Goal: Task Accomplishment & Management: Use online tool/utility

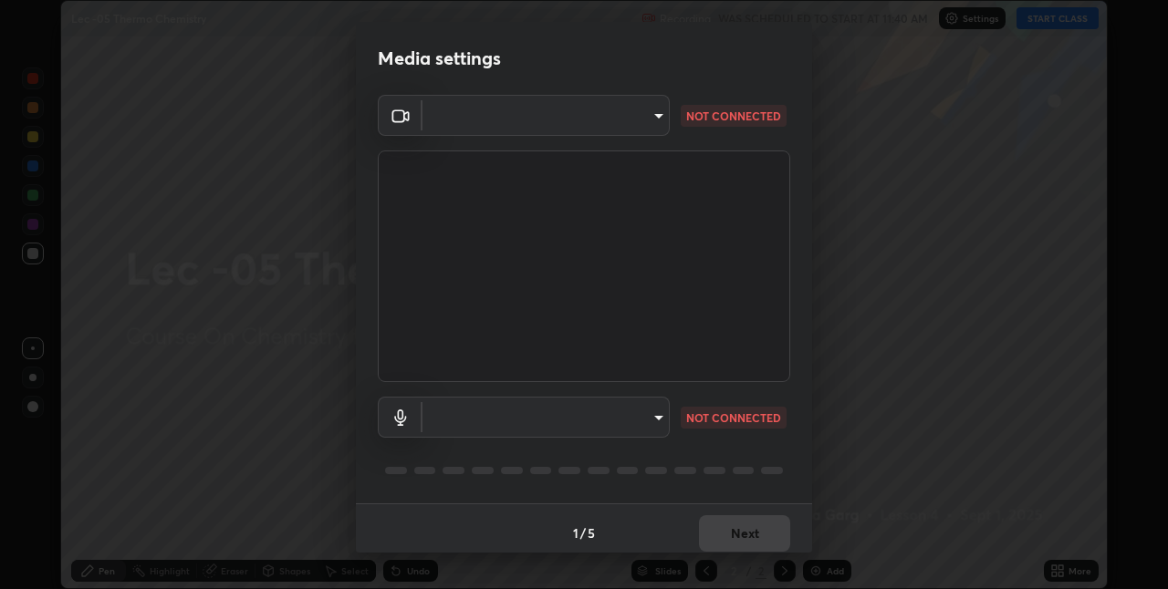
scroll to position [9, 0]
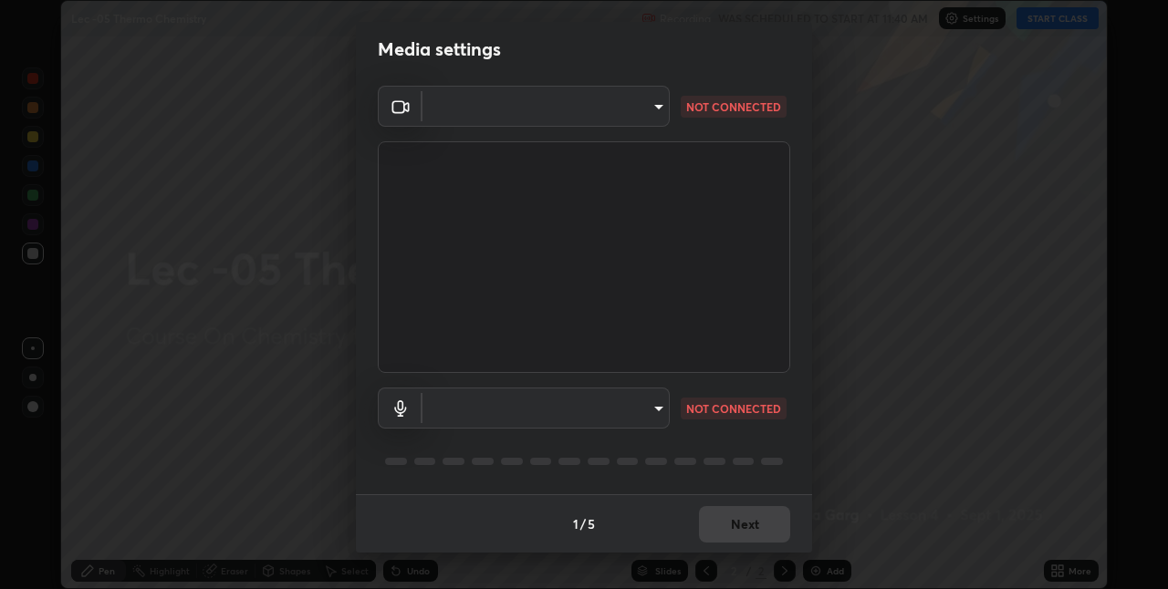
type input "e3e6fd13ef799cde5c9b7fe6f458d6ed022969fe6ce261ce3c0e119950d75ad9"
type input "default"
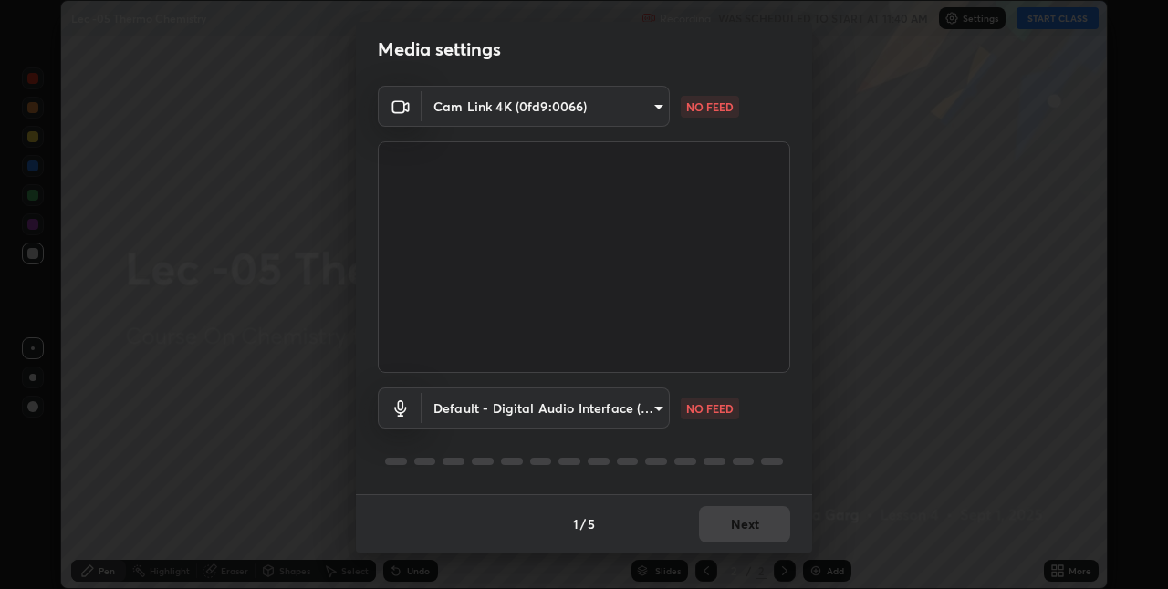
click at [920, 433] on div "Media settings Cam Link 4K (0fd9:0066) e3e6fd13ef799cde5c9b7fe6f458d6ed022969fe…" at bounding box center [584, 294] width 1168 height 589
click at [915, 436] on div "Media settings Cam Link 4K (0fd9:0066) e3e6fd13ef799cde5c9b7fe6f458d6ed022969fe…" at bounding box center [584, 294] width 1168 height 589
click at [913, 440] on div "Media settings Cam Link 4K (0fd9:0066) e3e6fd13ef799cde5c9b7fe6f458d6ed022969fe…" at bounding box center [584, 294] width 1168 height 589
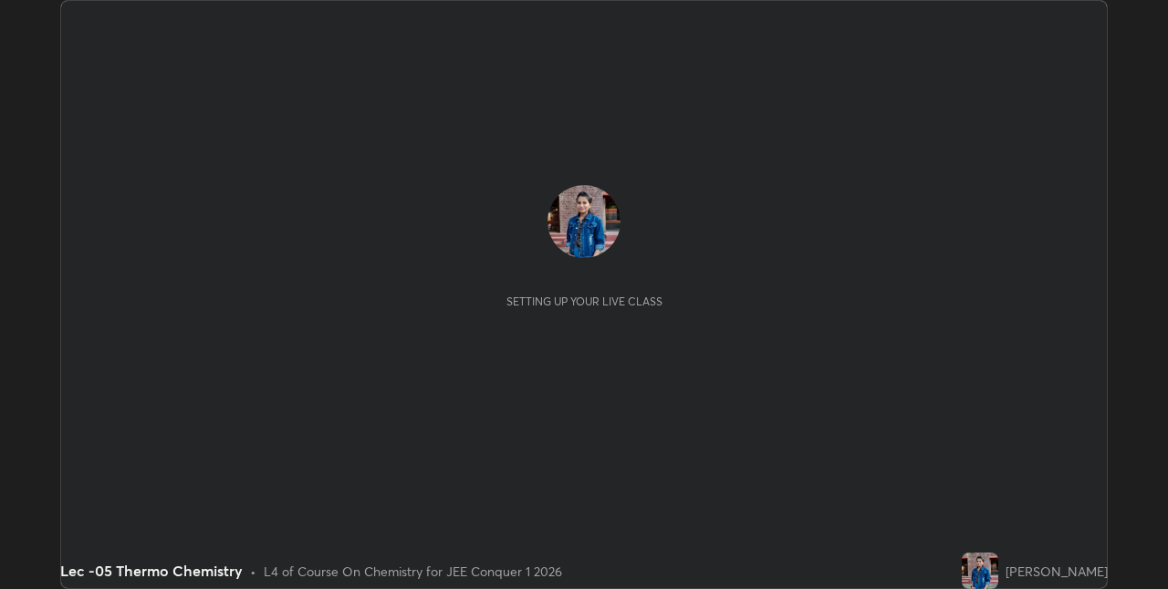
scroll to position [589, 1167]
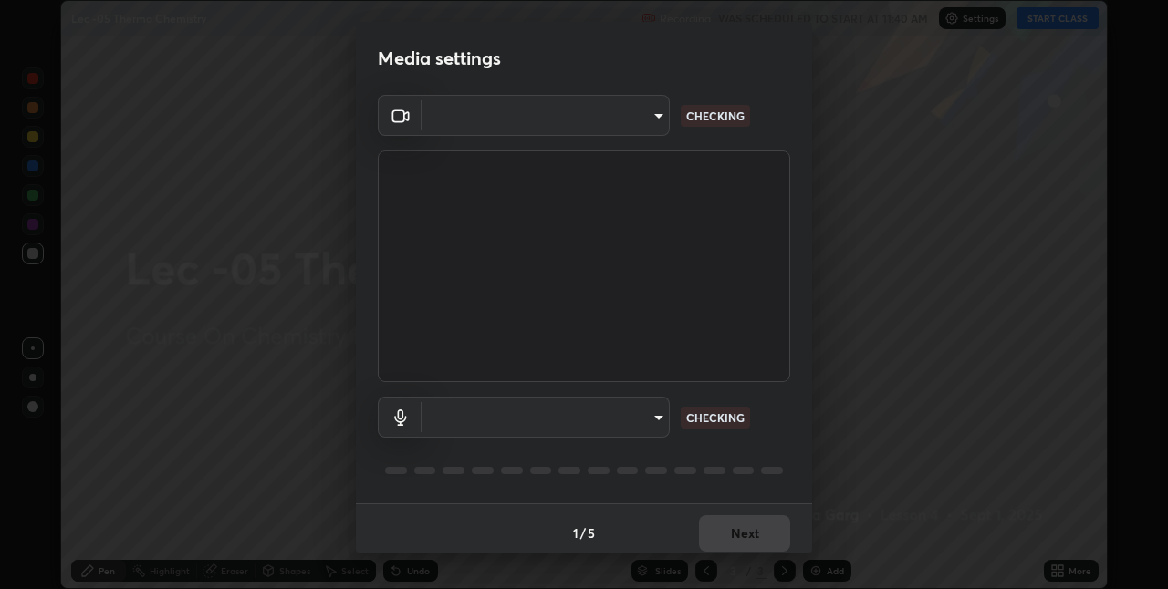
type input "e3e6fd13ef799cde5c9b7fe6f458d6ed022969fe6ce261ce3c0e119950d75ad9"
click at [653, 412] on body "Erase all Lec -05 Thermo Chemistry Recording WAS SCHEDULED TO START AT 11:40 AM…" at bounding box center [584, 294] width 1168 height 589
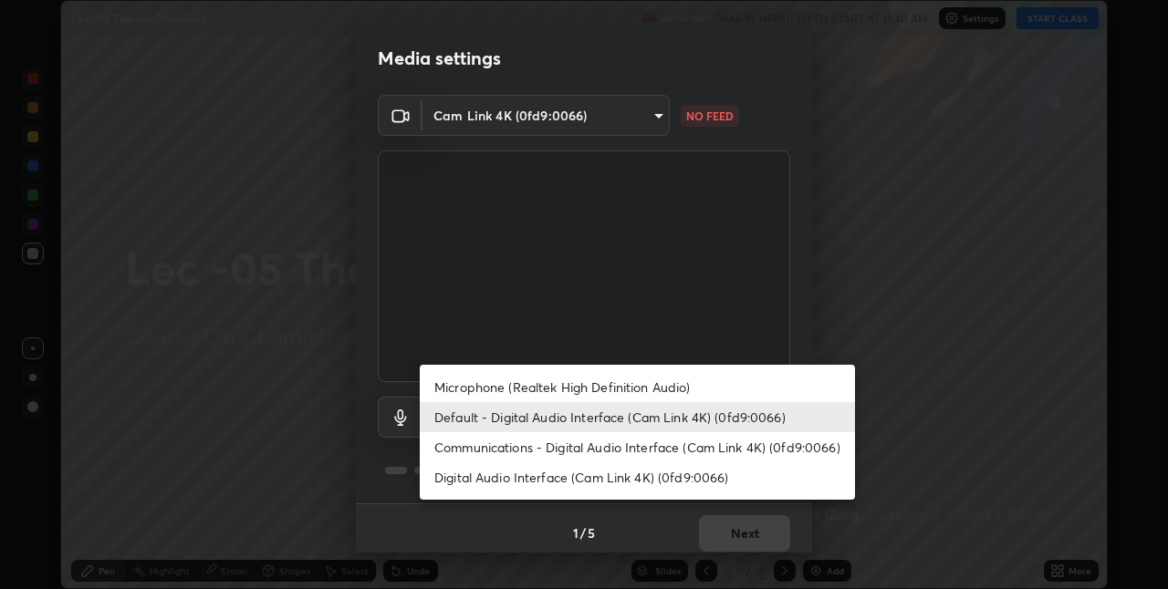
click at [652, 437] on li "Communications - Digital Audio Interface (Cam Link 4K) (0fd9:0066)" at bounding box center [637, 448] width 435 height 30
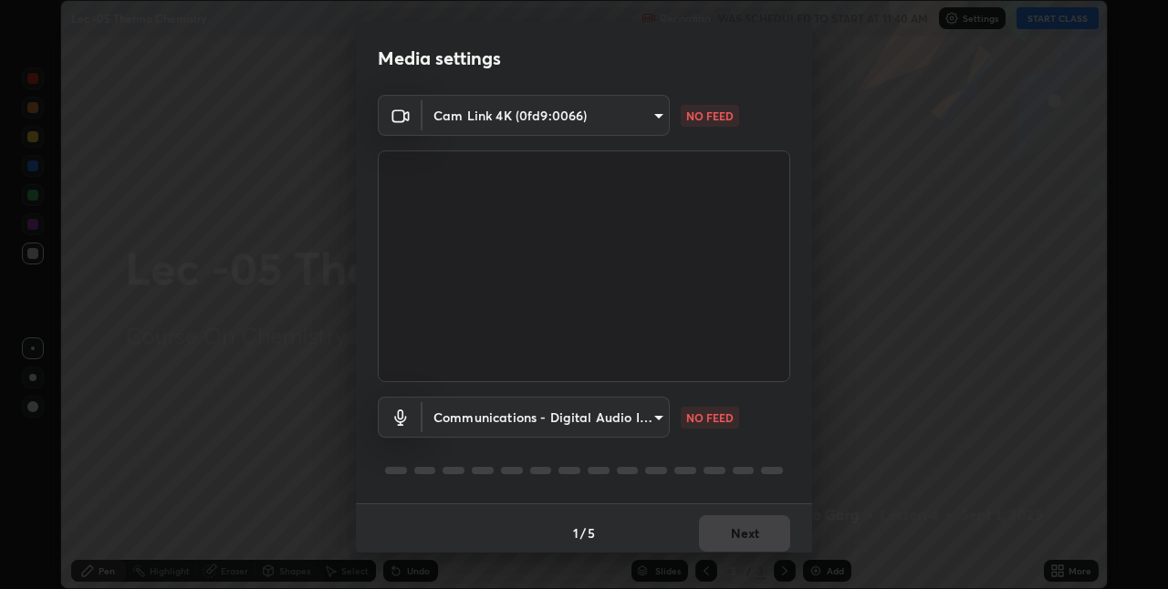
click at [654, 419] on body "Erase all Lec -05 Thermo Chemistry Recording WAS SCHEDULED TO START AT 11:40 AM…" at bounding box center [584, 294] width 1168 height 589
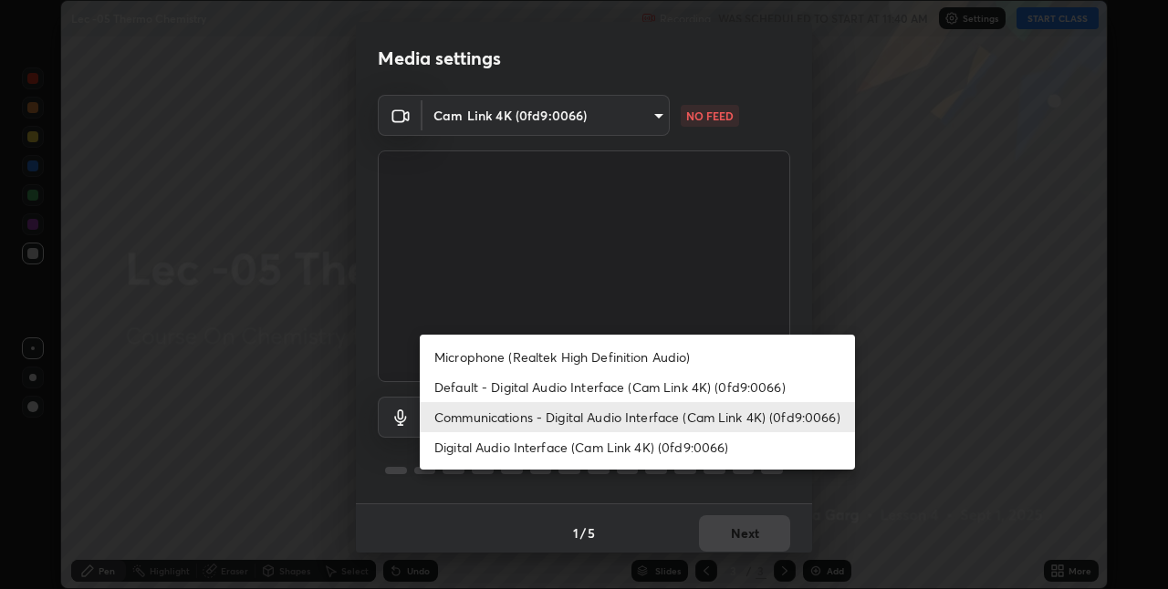
click at [623, 381] on li "Default - Digital Audio Interface (Cam Link 4K) (0fd9:0066)" at bounding box center [637, 387] width 435 height 30
type input "default"
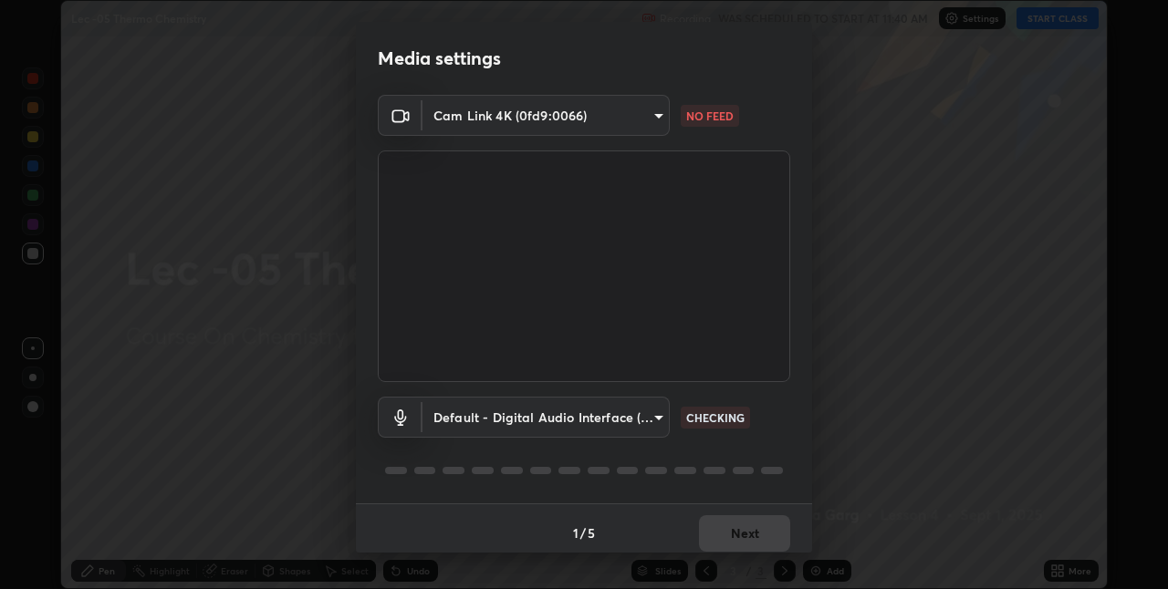
click at [591, 115] on body "Erase all Lec -05 Thermo Chemistry Recording WAS SCHEDULED TO START AT 11:40 AM…" at bounding box center [584, 294] width 1168 height 589
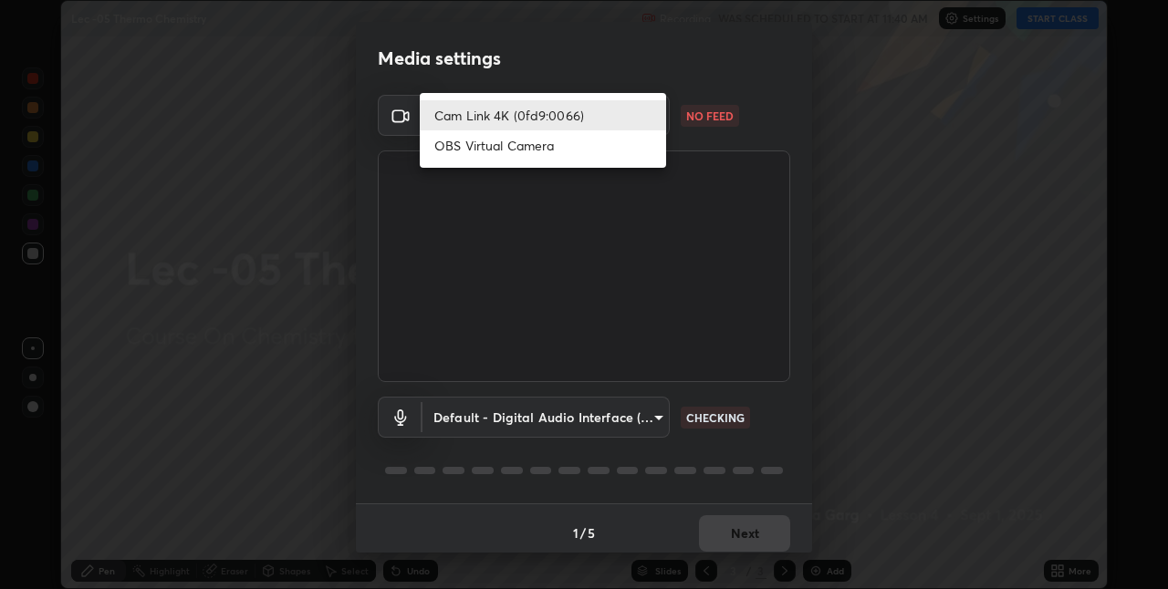
click at [579, 150] on li "OBS Virtual Camera" at bounding box center [543, 145] width 246 height 30
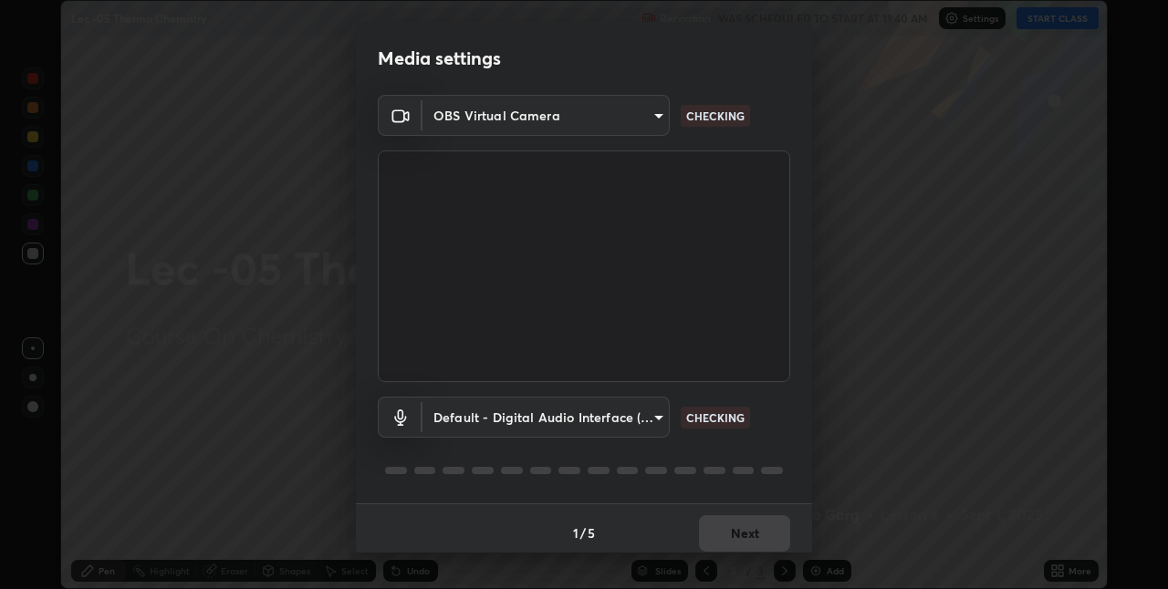
click at [627, 121] on body "Erase all Lec -05 Thermo Chemistry Recording WAS SCHEDULED TO START AT 11:40 AM…" at bounding box center [584, 294] width 1168 height 589
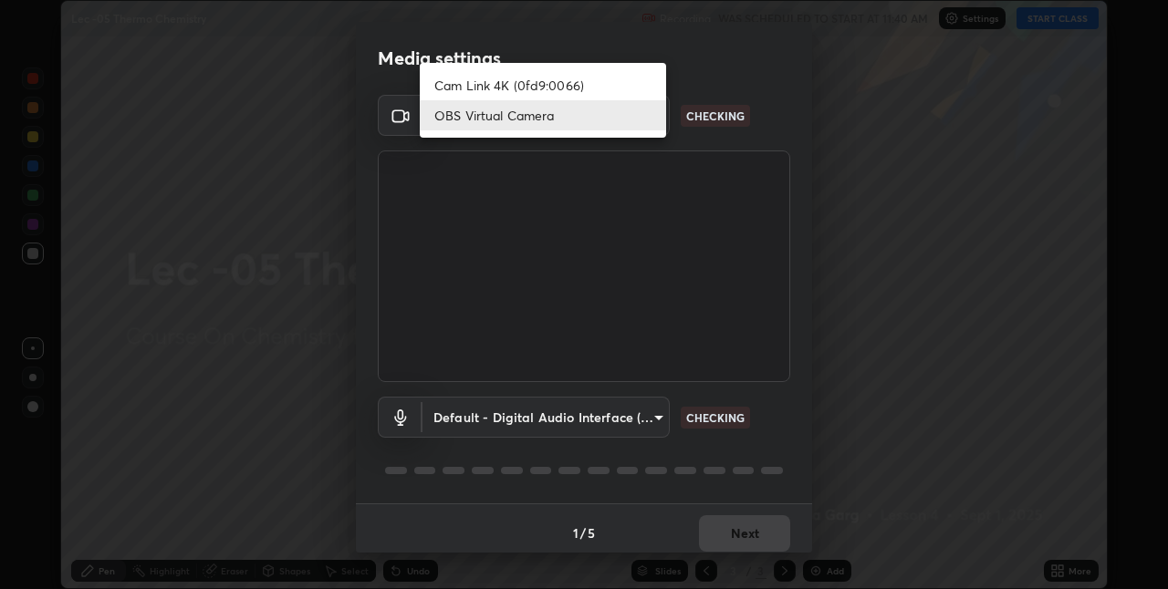
click at [584, 80] on li "Cam Link 4K (0fd9:0066)" at bounding box center [543, 85] width 246 height 30
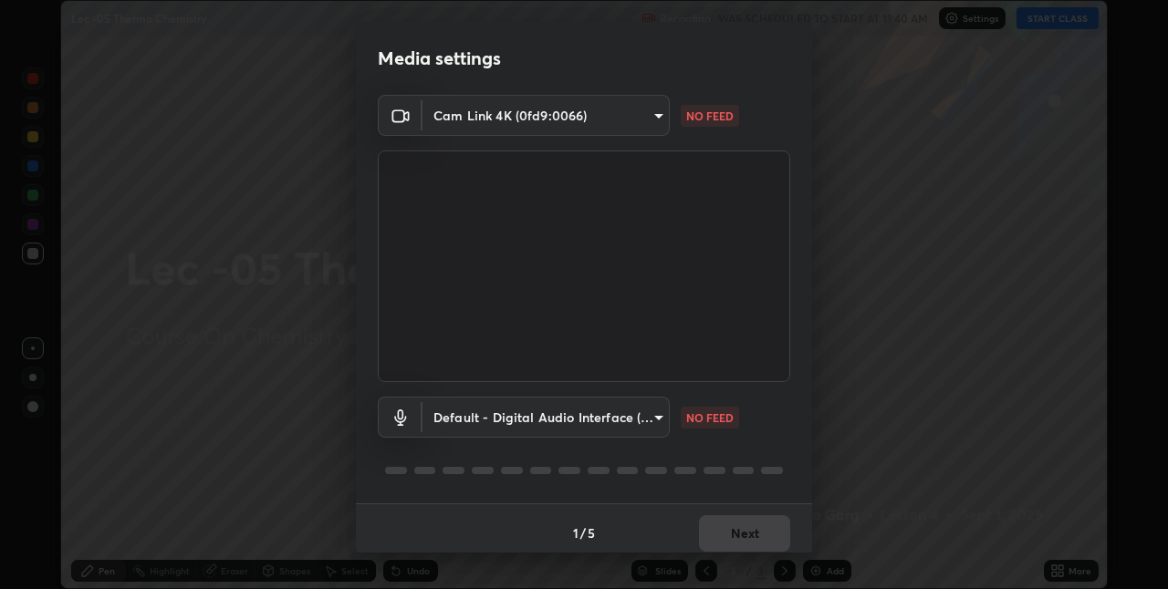
click at [194, 499] on div "Media settings Cam Link 4K (0fd9:0066) e3e6fd13ef799cde5c9b7fe6f458d6ed022969fe…" at bounding box center [584, 294] width 1168 height 589
click at [184, 502] on div "Media settings Cam Link 4K (0fd9:0066) e3e6fd13ef799cde5c9b7fe6f458d6ed022969fe…" at bounding box center [584, 294] width 1168 height 589
click at [623, 117] on body "Erase all Lec -05 Thermo Chemistry Recording WAS SCHEDULED TO START AT 11:40 AM…" at bounding box center [584, 294] width 1168 height 589
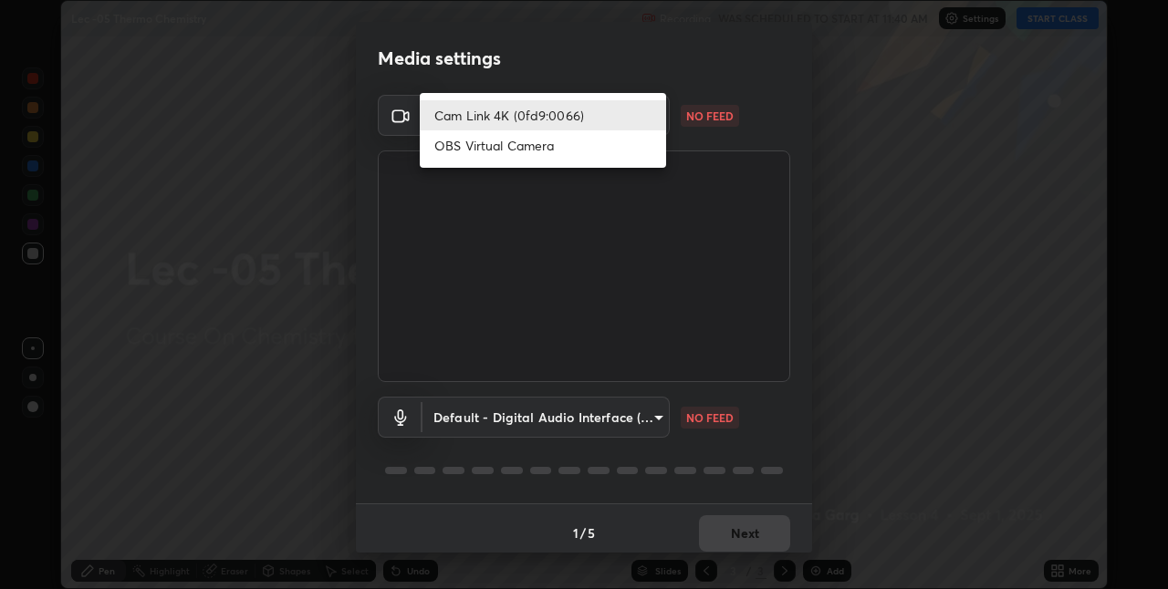
click at [558, 153] on li "OBS Virtual Camera" at bounding box center [543, 145] width 246 height 30
type input "c9e9f2db60da4ffdb56709810131ce7e860408c22a48d4f87e072a194cbd3a61"
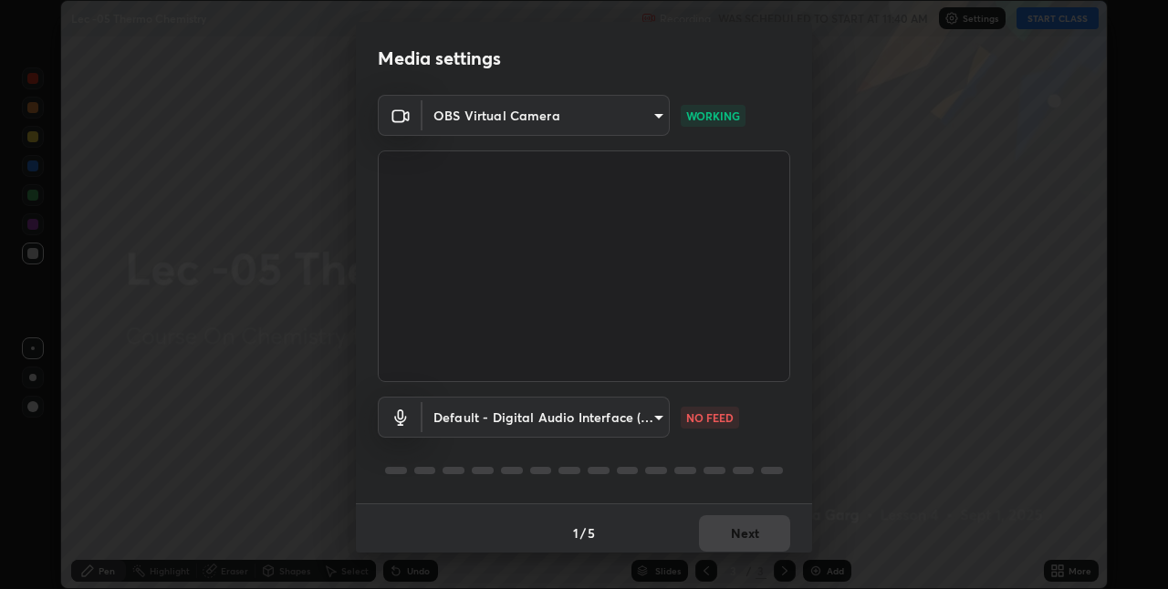
click at [640, 420] on body "Erase all Lec -05 Thermo Chemistry Recording WAS SCHEDULED TO START AT 11:40 AM…" at bounding box center [584, 294] width 1168 height 589
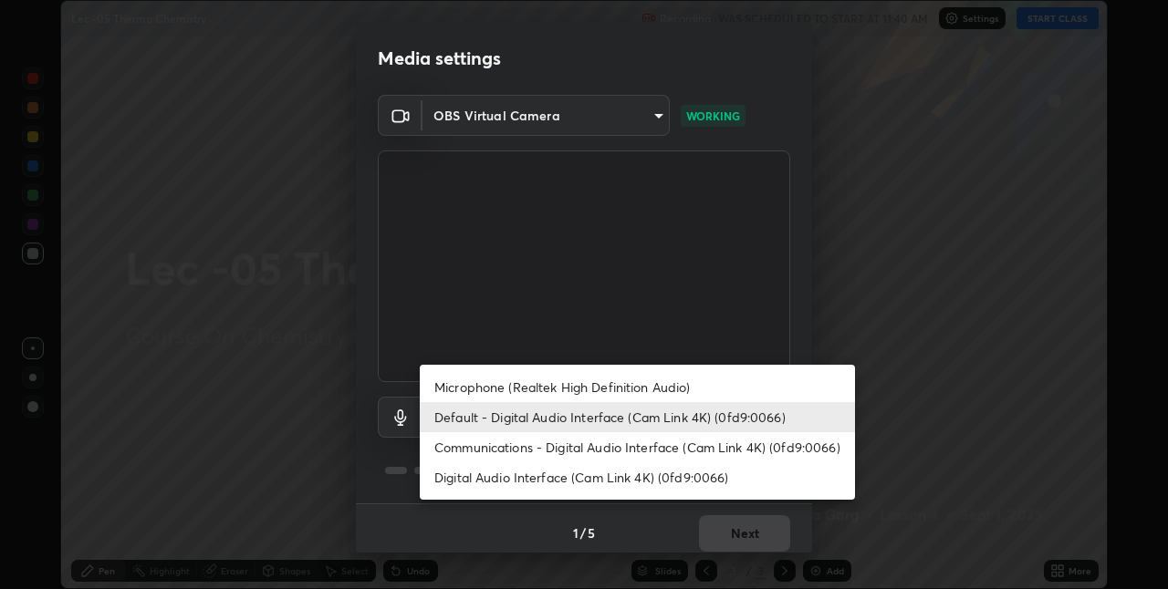
click at [611, 453] on li "Communications - Digital Audio Interface (Cam Link 4K) (0fd9:0066)" at bounding box center [637, 448] width 435 height 30
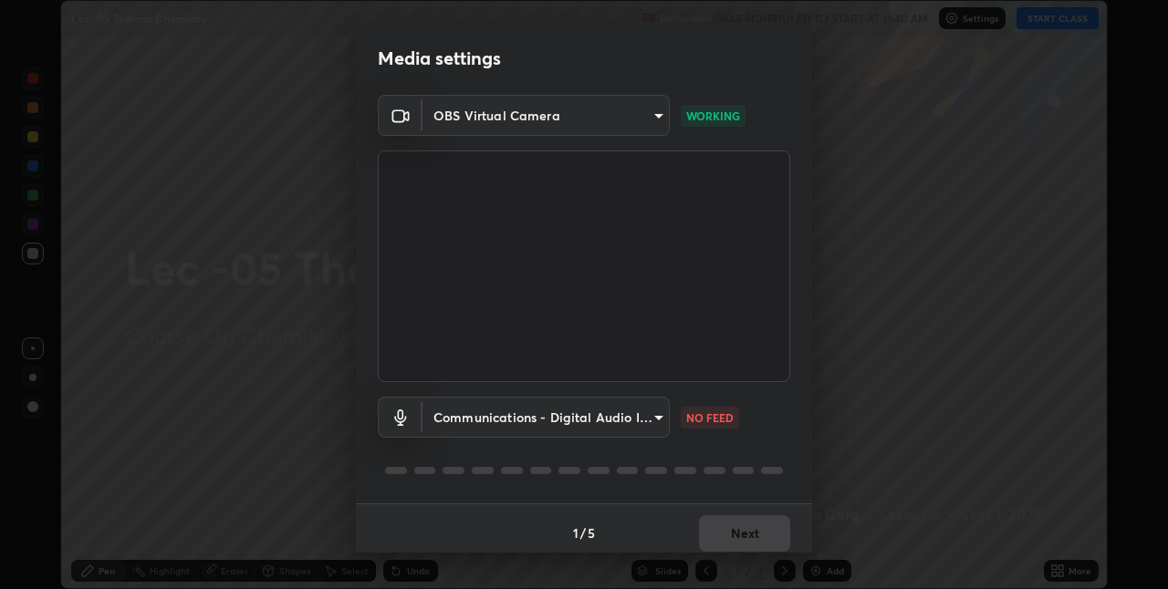
click at [644, 423] on body "Erase all Lec -05 Thermo Chemistry Recording WAS SCHEDULED TO START AT 11:40 AM…" at bounding box center [584, 294] width 1168 height 589
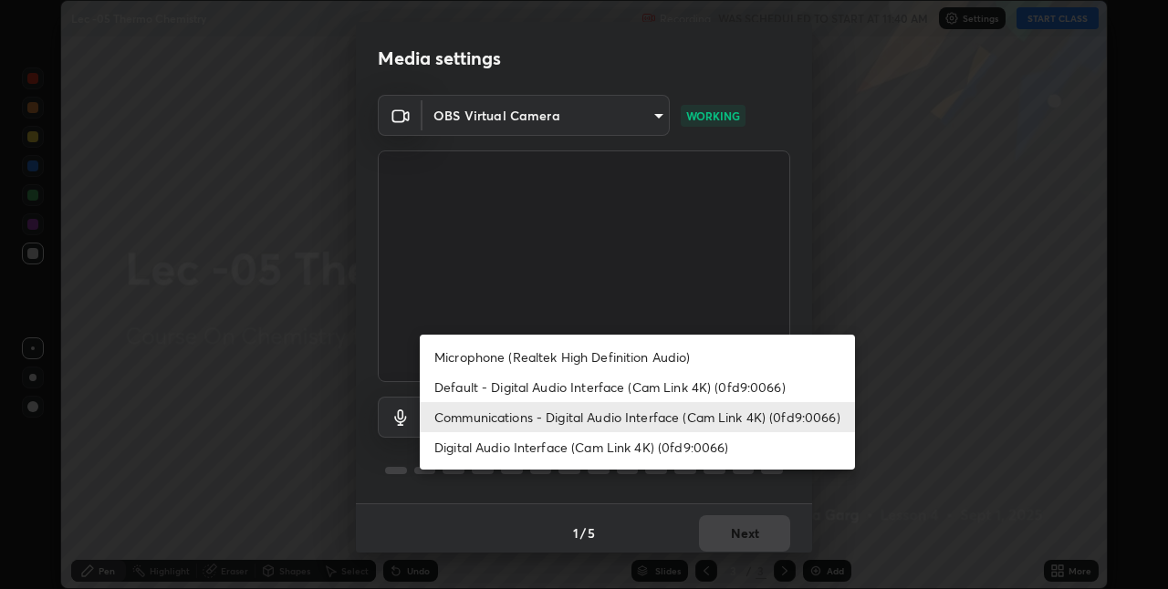
click at [631, 451] on li "Digital Audio Interface (Cam Link 4K) (0fd9:0066)" at bounding box center [637, 448] width 435 height 30
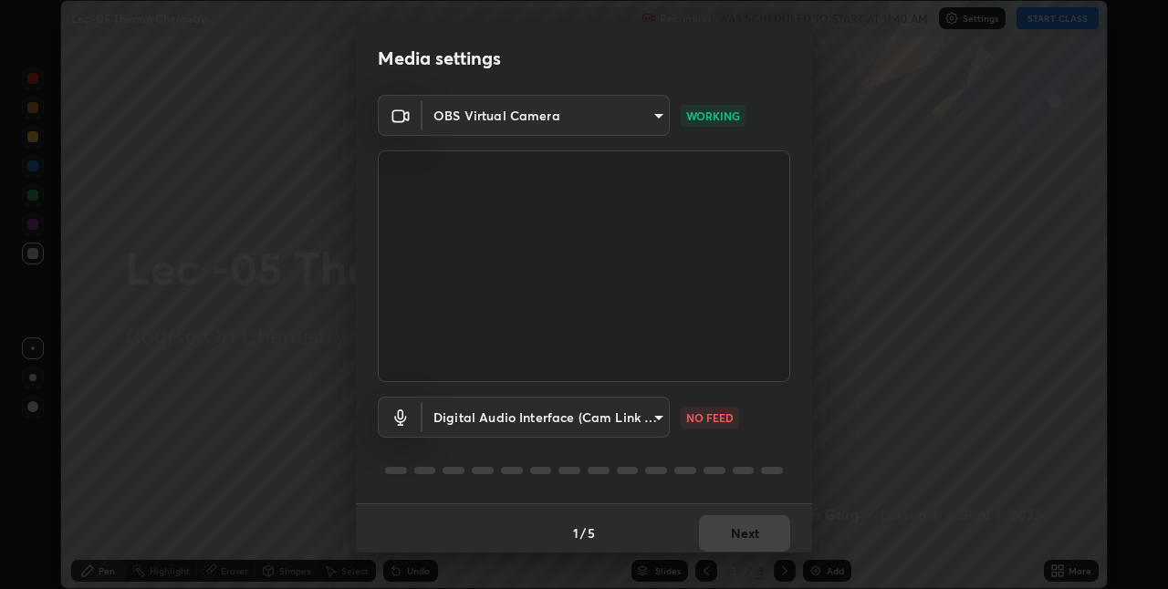
click at [544, 420] on body "Erase all Lec -05 Thermo Chemistry Recording WAS SCHEDULED TO START AT 11:40 AM…" at bounding box center [584, 294] width 1168 height 589
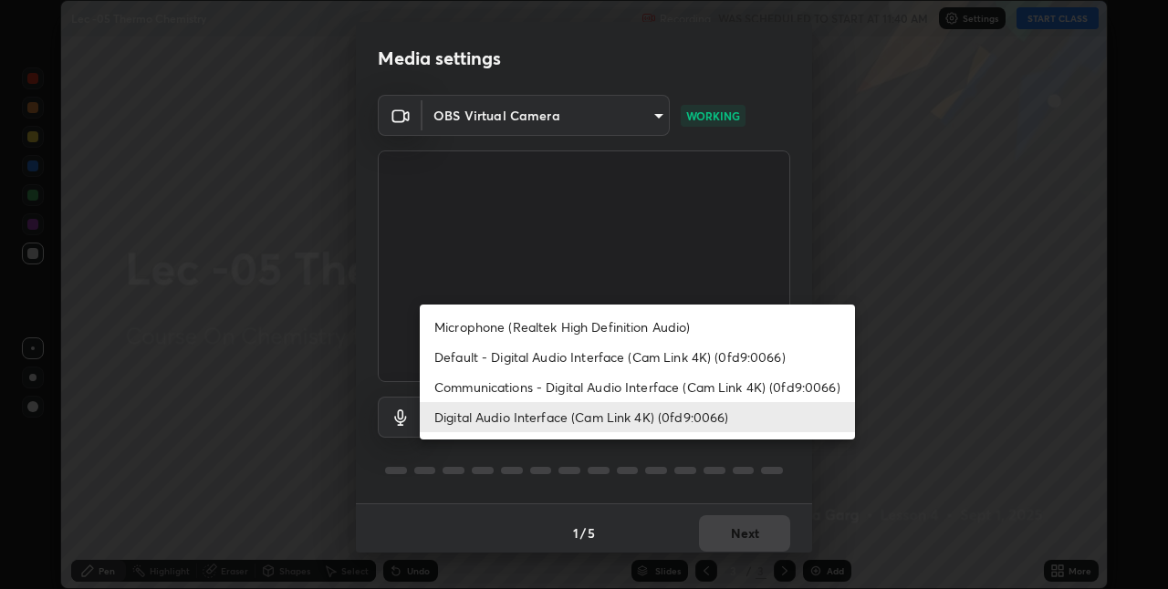
click at [535, 337] on li "Microphone (Realtek High Definition Audio)" at bounding box center [637, 327] width 435 height 30
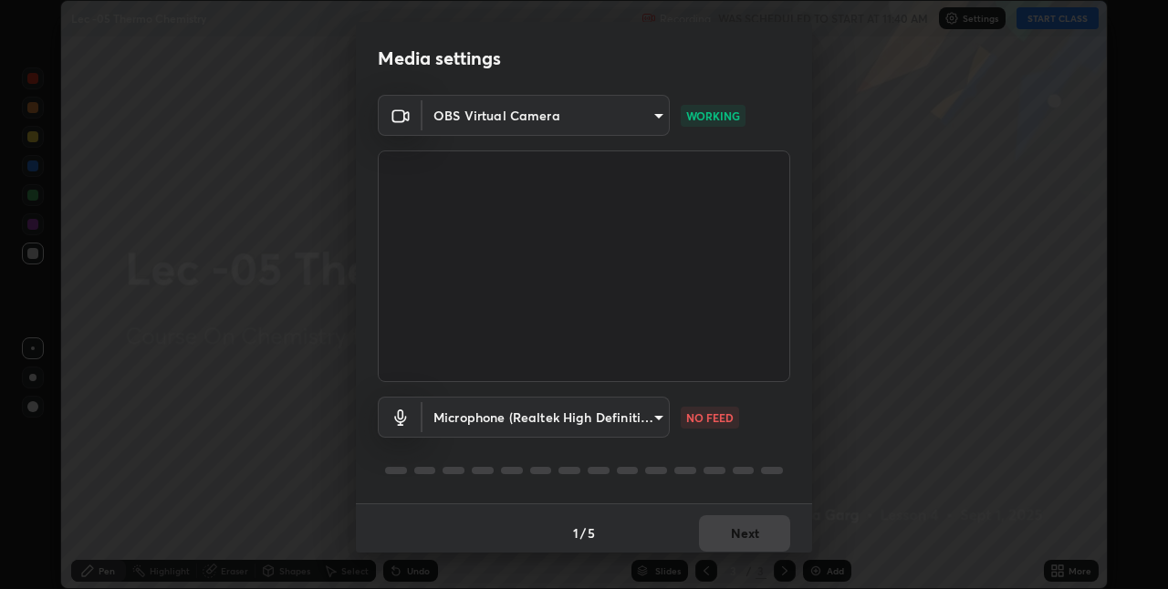
click at [555, 421] on body "Erase all Lec -05 Thermo Chemistry Recording WAS SCHEDULED TO START AT 11:40 AM…" at bounding box center [584, 294] width 1168 height 589
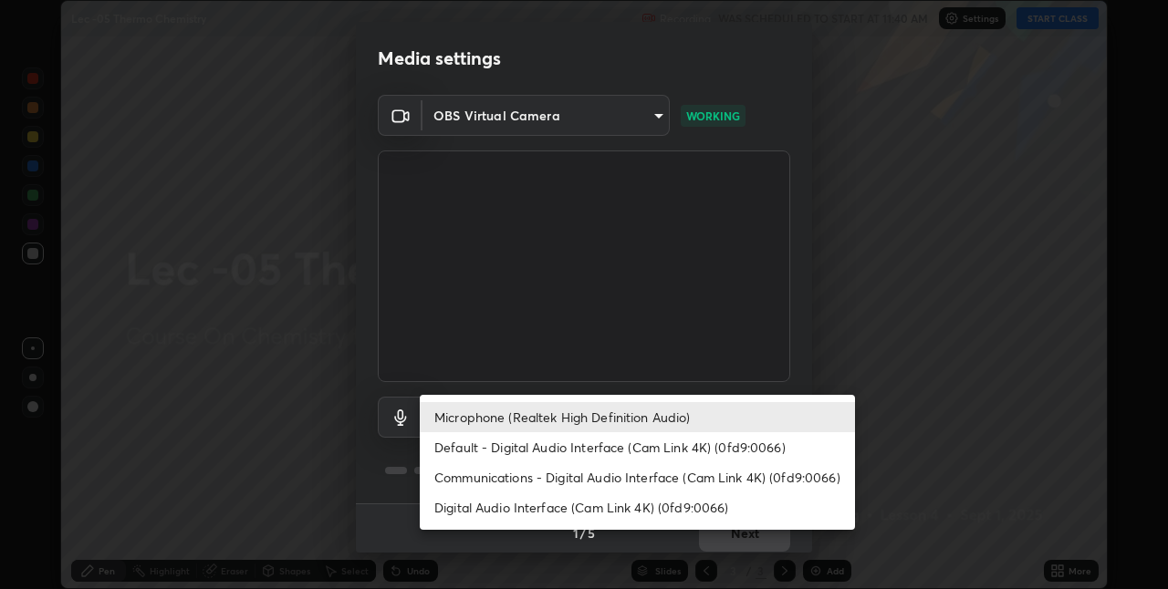
click at [514, 503] on li "Digital Audio Interface (Cam Link 4K) (0fd9:0066)" at bounding box center [637, 508] width 435 height 30
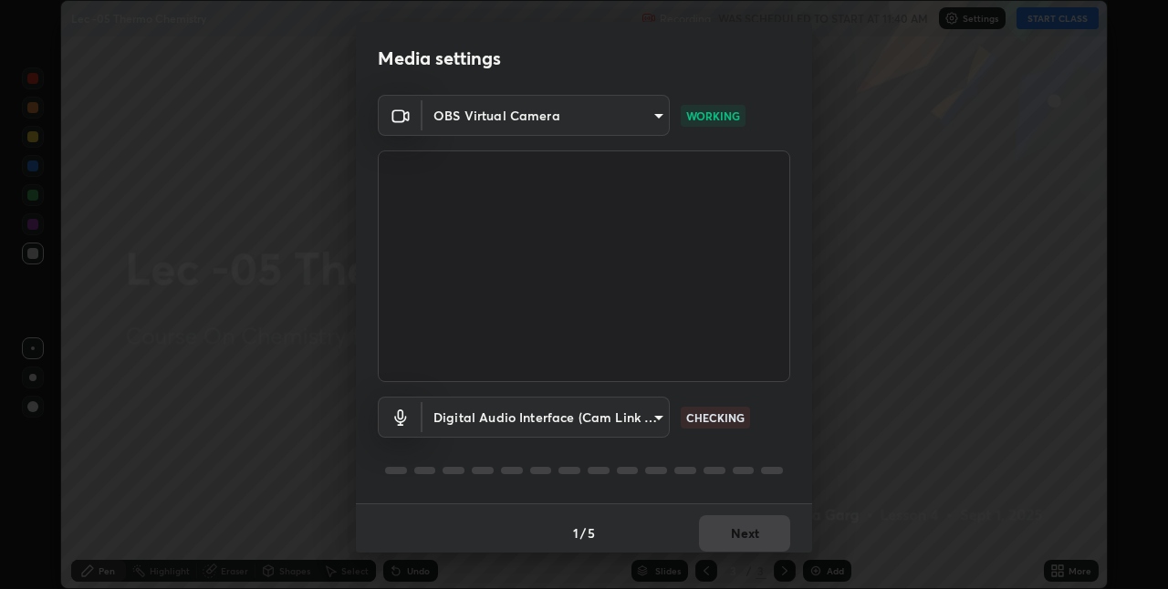
click at [513, 420] on body "Erase all Lec -05 Thermo Chemistry Recording WAS SCHEDULED TO START AT 11:40 AM…" at bounding box center [584, 294] width 1168 height 589
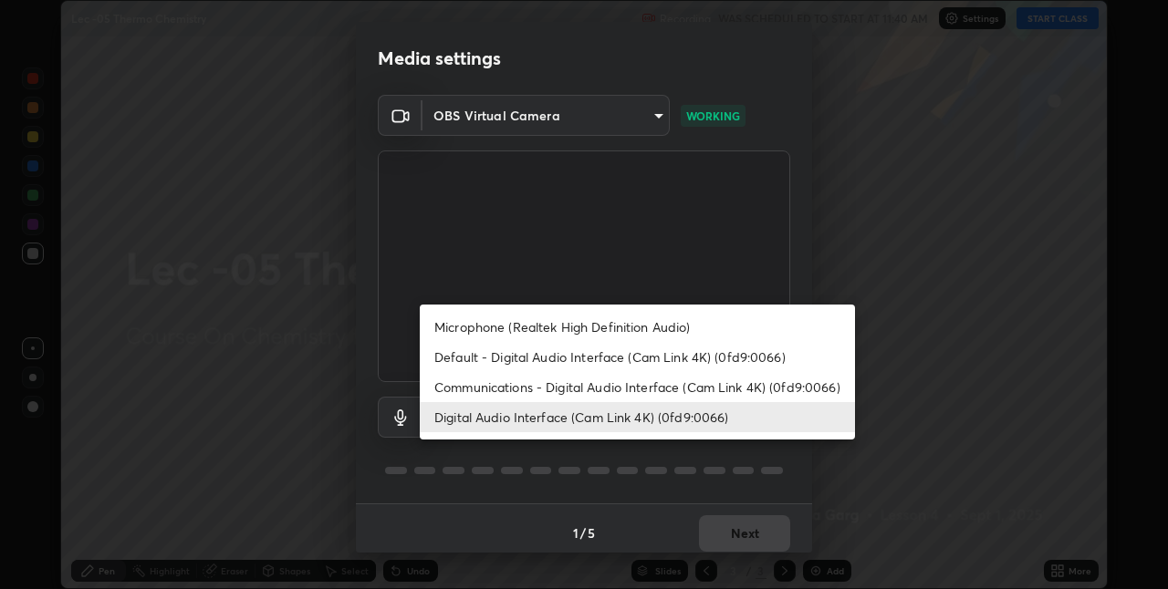
click at [518, 329] on li "Microphone (Realtek High Definition Audio)" at bounding box center [637, 327] width 435 height 30
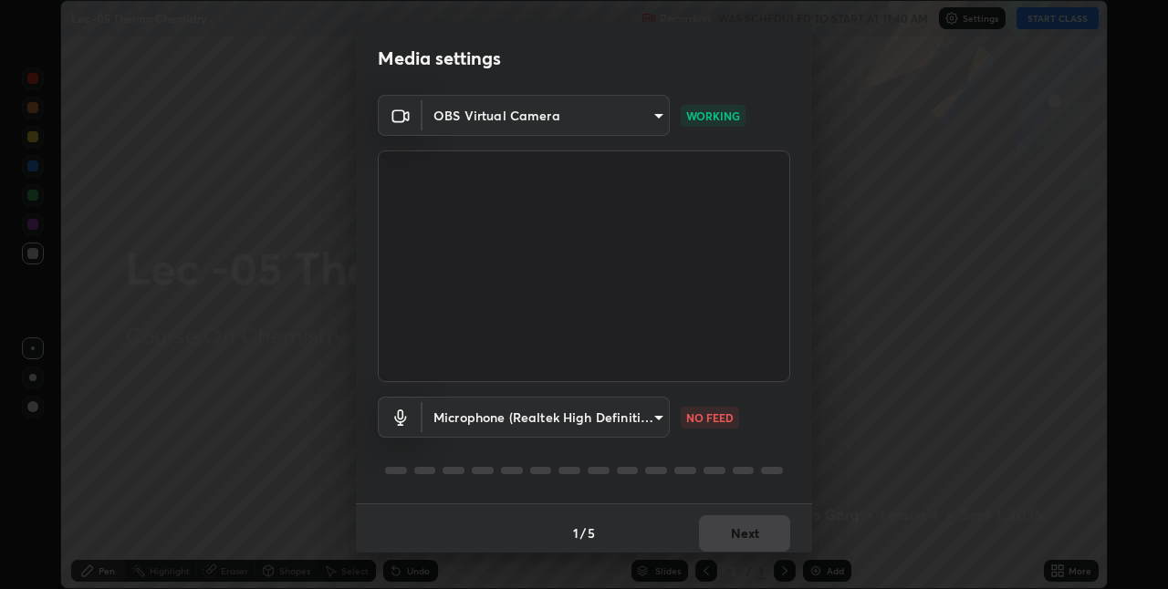
click at [650, 422] on body "Erase all Lec -05 Thermo Chemistry Recording WAS SCHEDULED TO START AT 11:40 AM…" at bounding box center [584, 294] width 1168 height 589
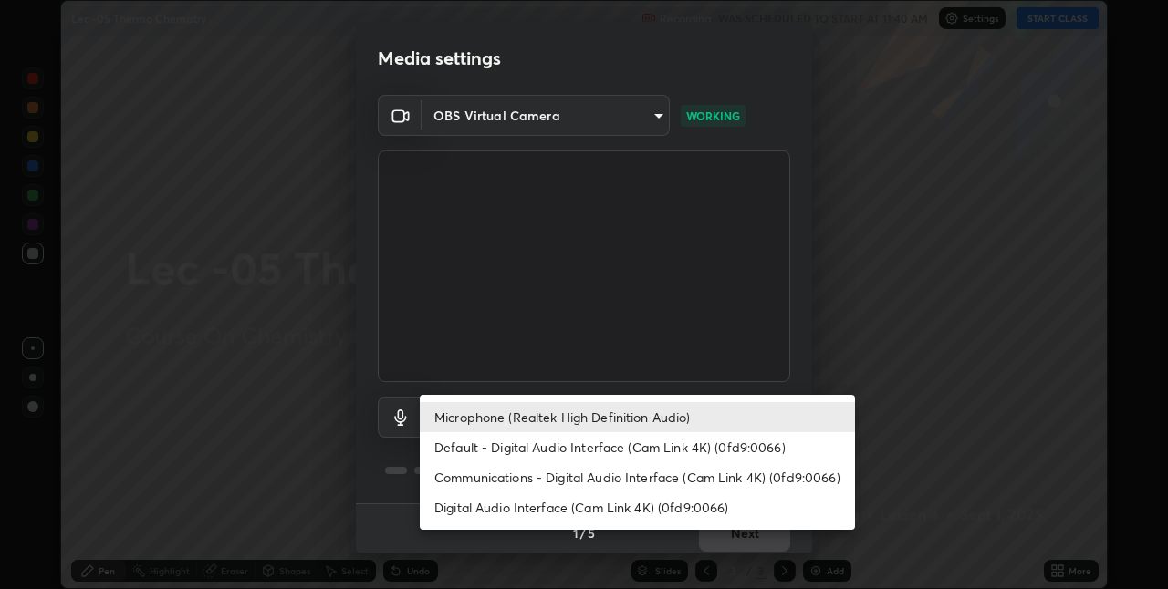
click at [632, 451] on li "Default - Digital Audio Interface (Cam Link 4K) (0fd9:0066)" at bounding box center [637, 448] width 435 height 30
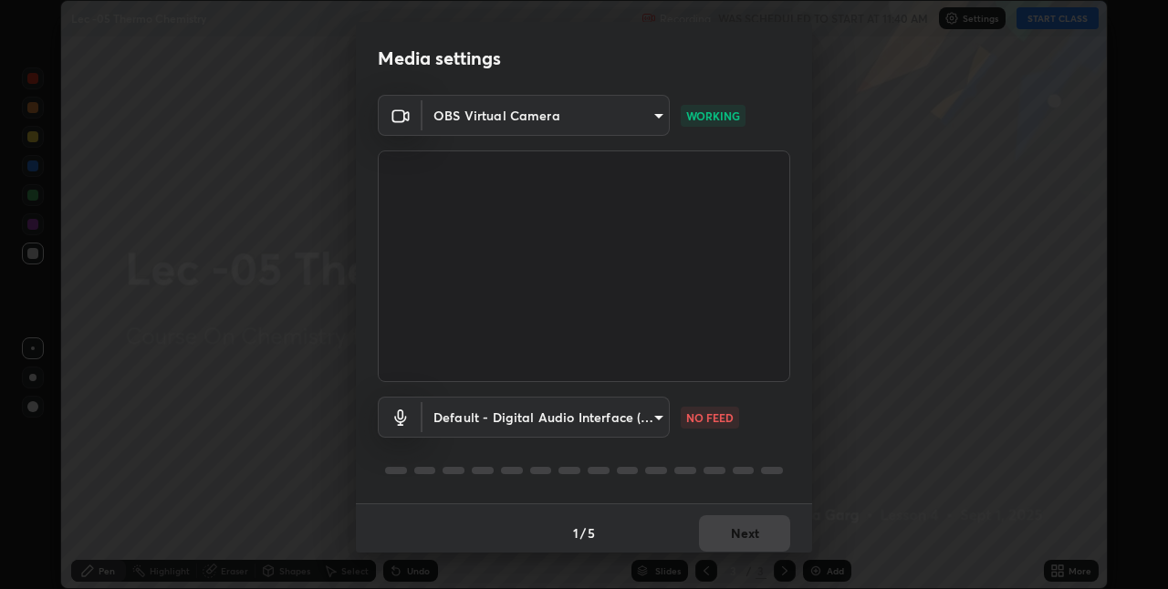
click at [611, 427] on body "Erase all Lec -05 Thermo Chemistry Recording WAS SCHEDULED TO START AT 11:40 AM…" at bounding box center [584, 294] width 1168 height 589
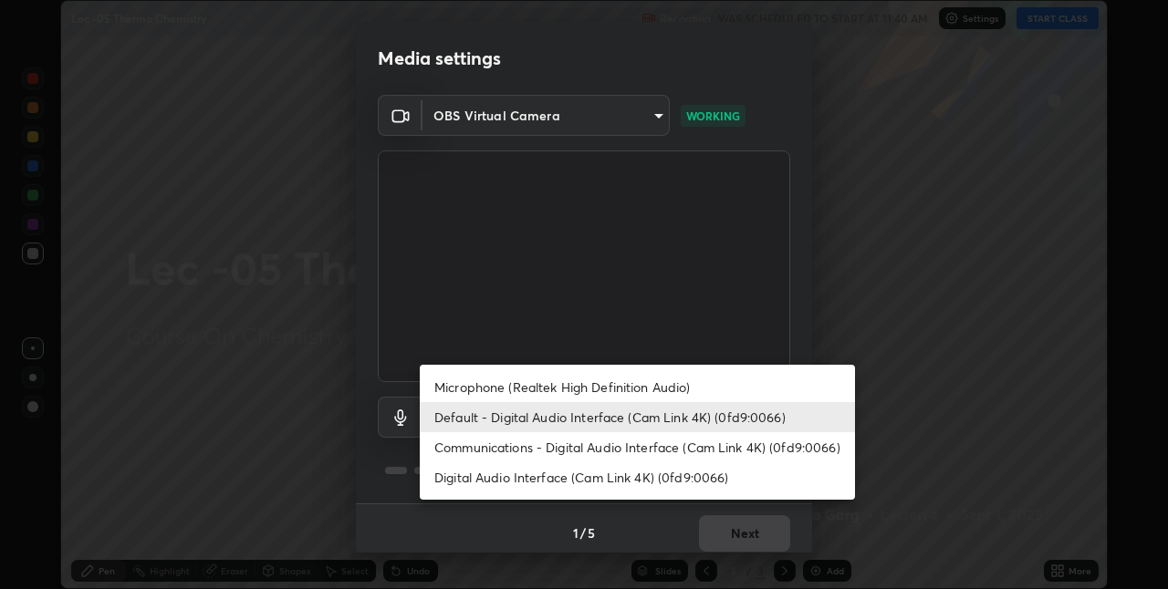
click at [600, 452] on li "Communications - Digital Audio Interface (Cam Link 4K) (0fd9:0066)" at bounding box center [637, 448] width 435 height 30
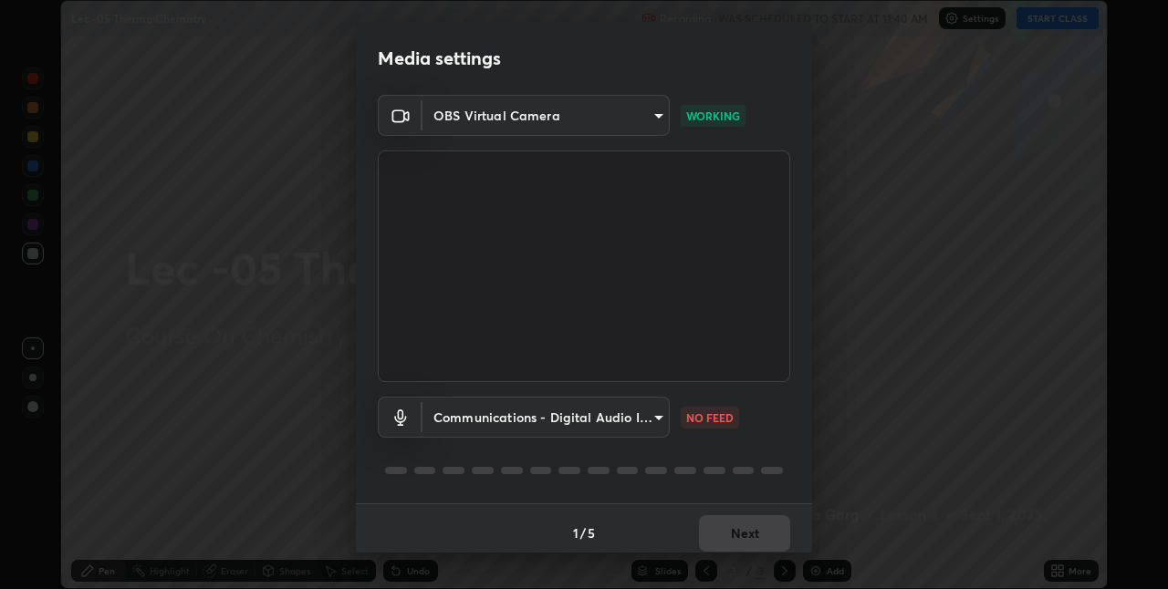
click at [572, 425] on body "Erase all Lec -05 Thermo Chemistry Recording WAS SCHEDULED TO START AT 11:40 AM…" at bounding box center [584, 294] width 1168 height 589
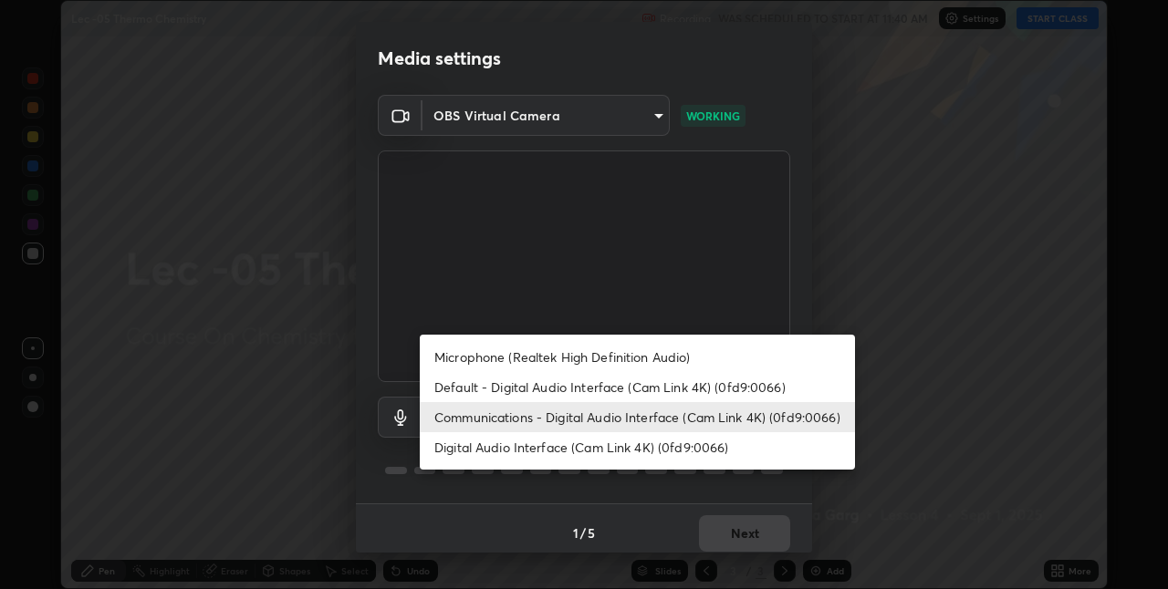
click at [571, 456] on li "Digital Audio Interface (Cam Link 4K) (0fd9:0066)" at bounding box center [637, 448] width 435 height 30
type input "f0e60cd931e2d1706ee07d6d228dc223d5c49faff5d204bb9e53ad6280d80582"
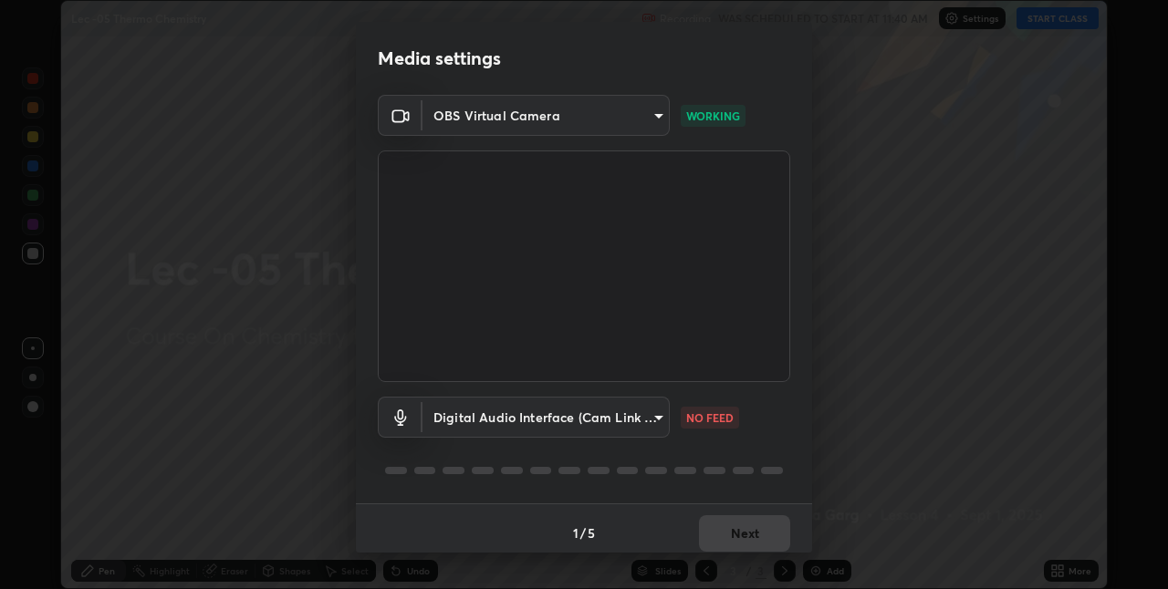
click at [742, 527] on div "1 / 5 Next" at bounding box center [584, 533] width 456 height 58
click at [908, 420] on div "Media settings OBS Virtual Camera c9e9f2db60da4ffdb56709810131ce7e860408c22a48d…" at bounding box center [584, 294] width 1168 height 589
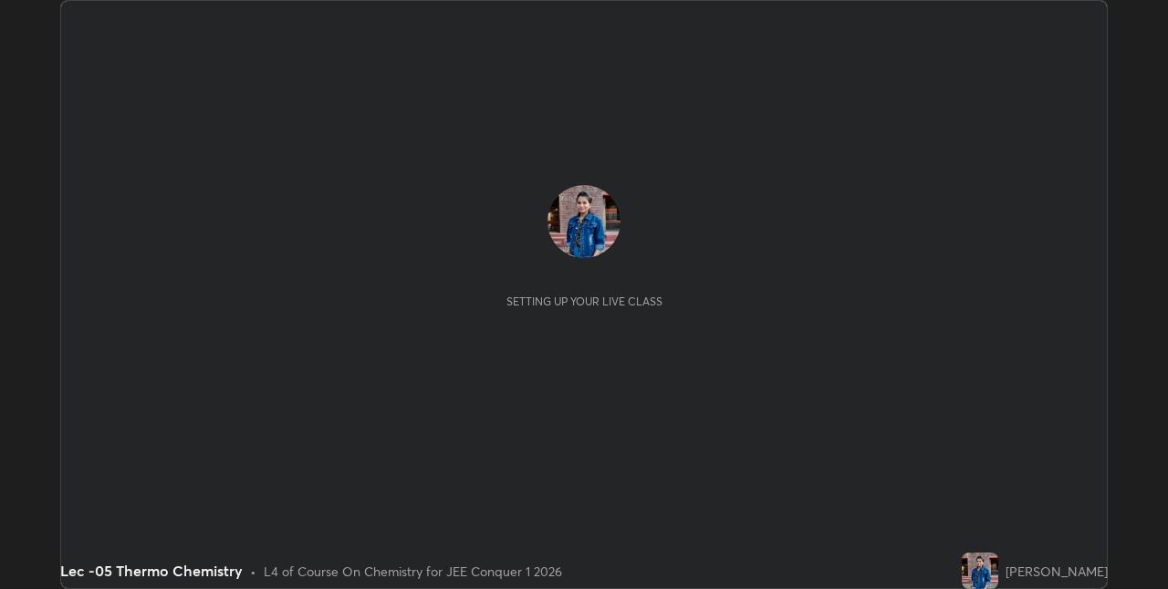
scroll to position [589, 1167]
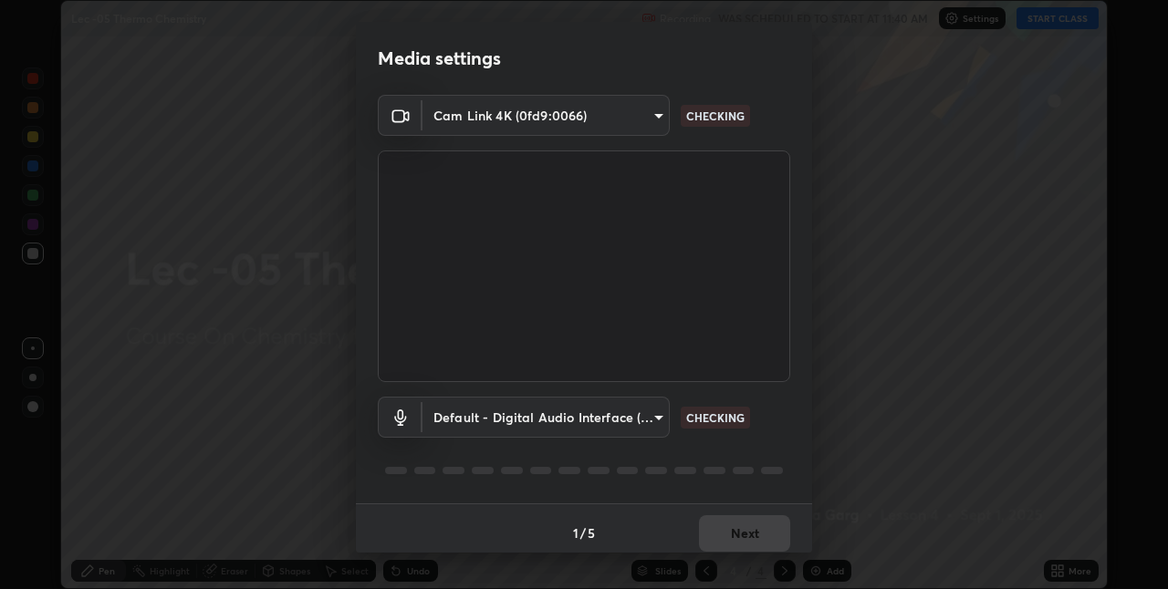
type input "e3e6fd13ef799cde5c9b7fe6f458d6ed022969fe6ce261ce3c0e119950d75ad9"
type input "default"
